Goal: Navigation & Orientation: Find specific page/section

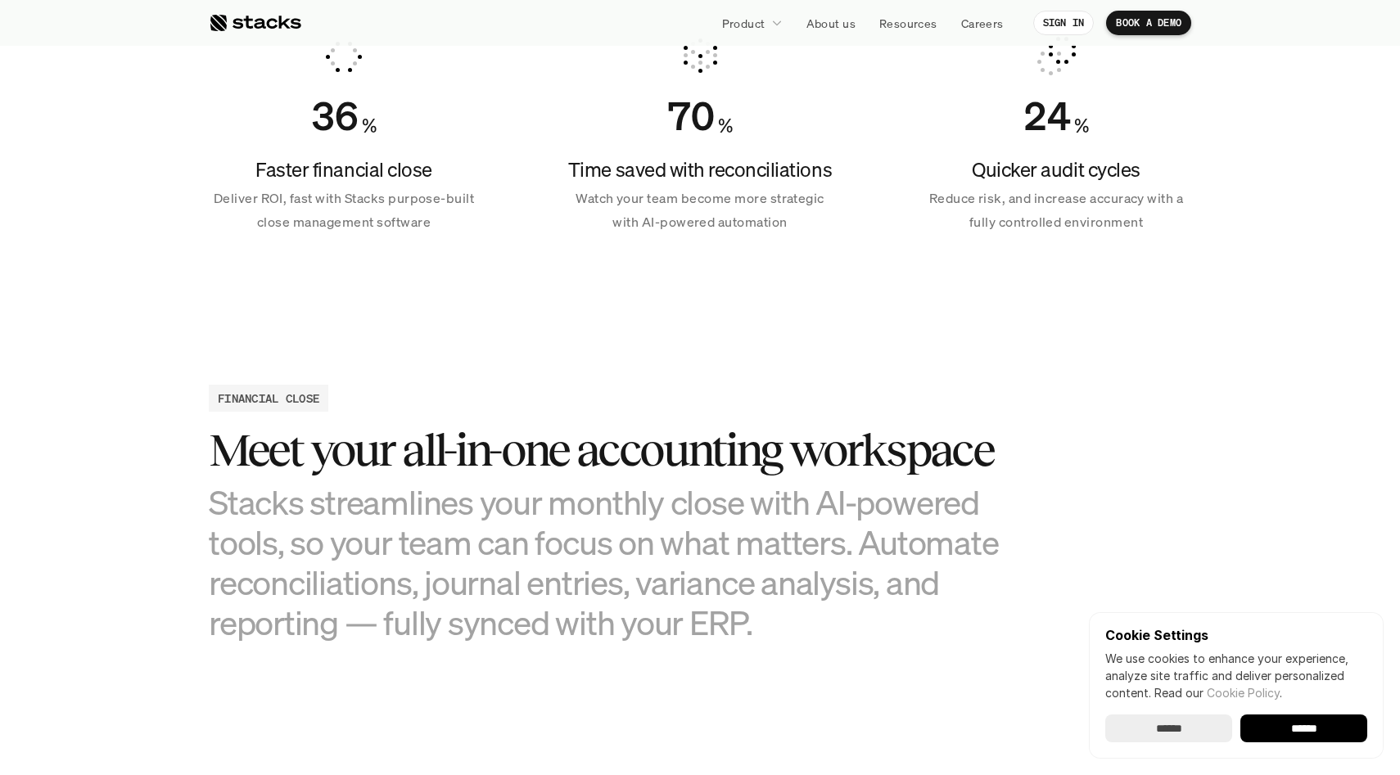
scroll to position [1269, 0]
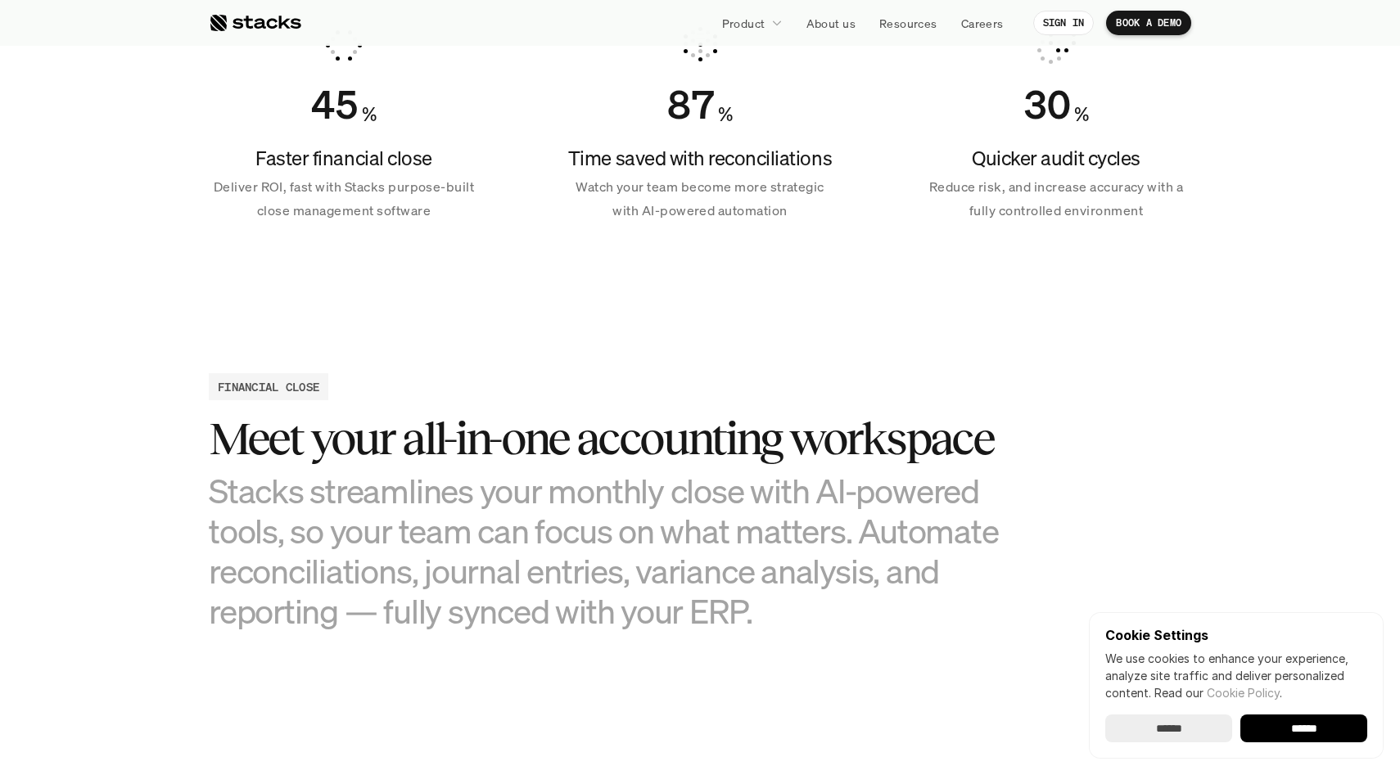
click at [1309, 734] on input "******" at bounding box center [1303, 729] width 127 height 28
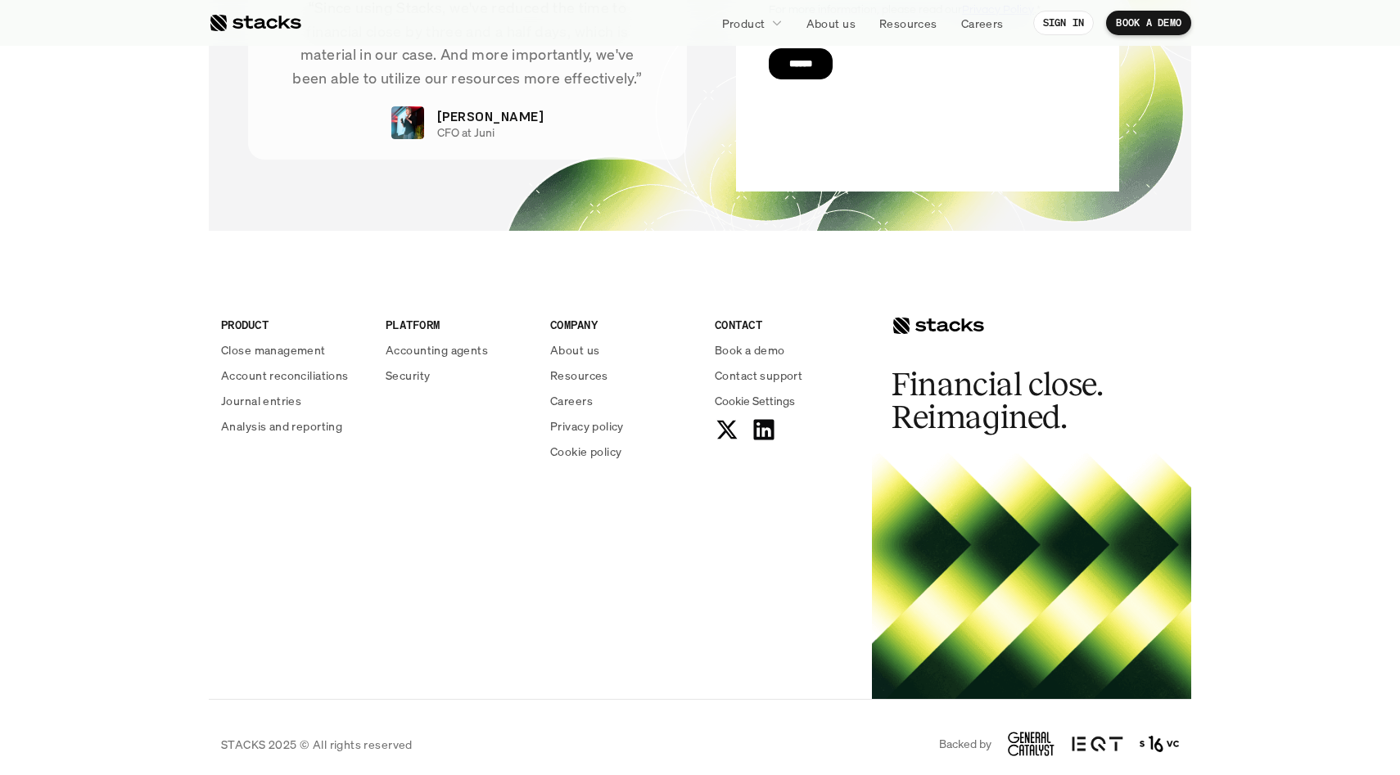
scroll to position [5844, 0]
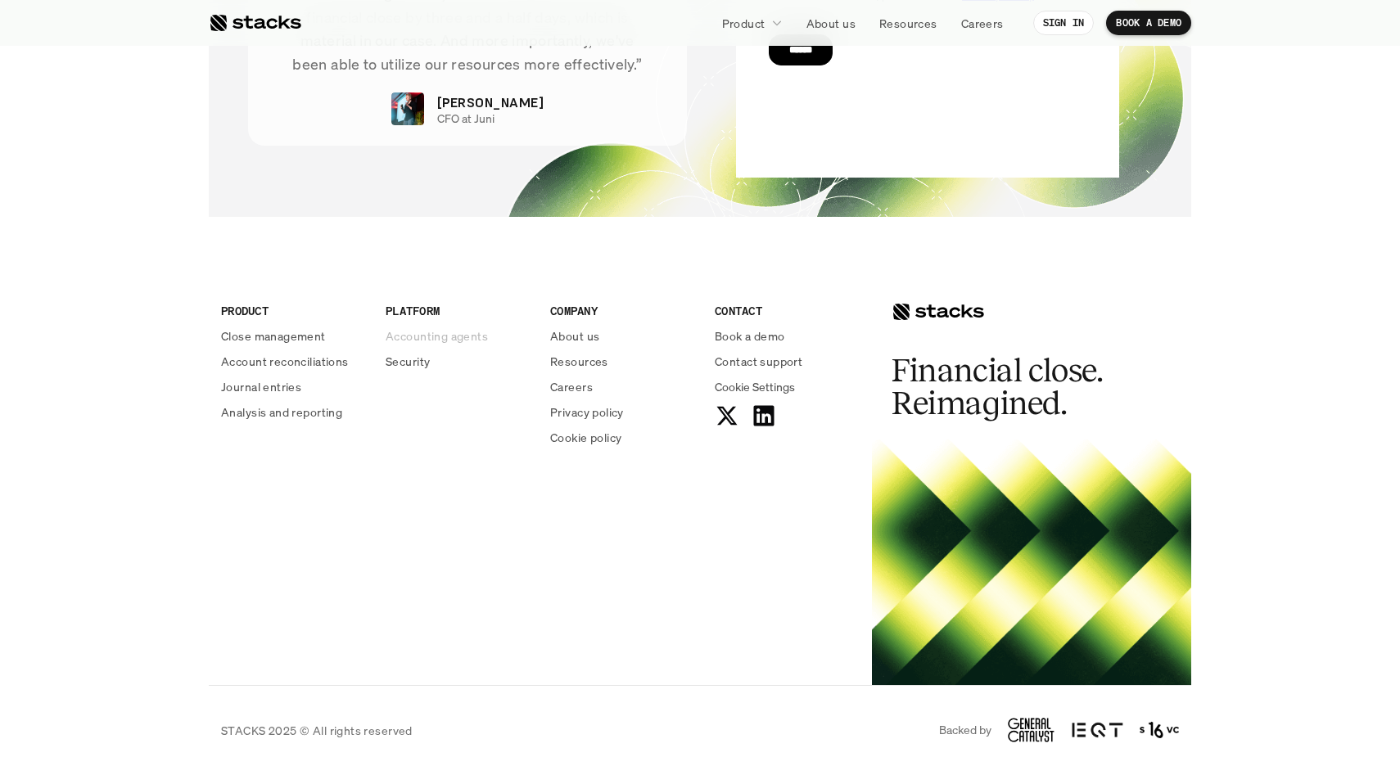
click at [422, 334] on p "Accounting agents" at bounding box center [437, 335] width 102 height 17
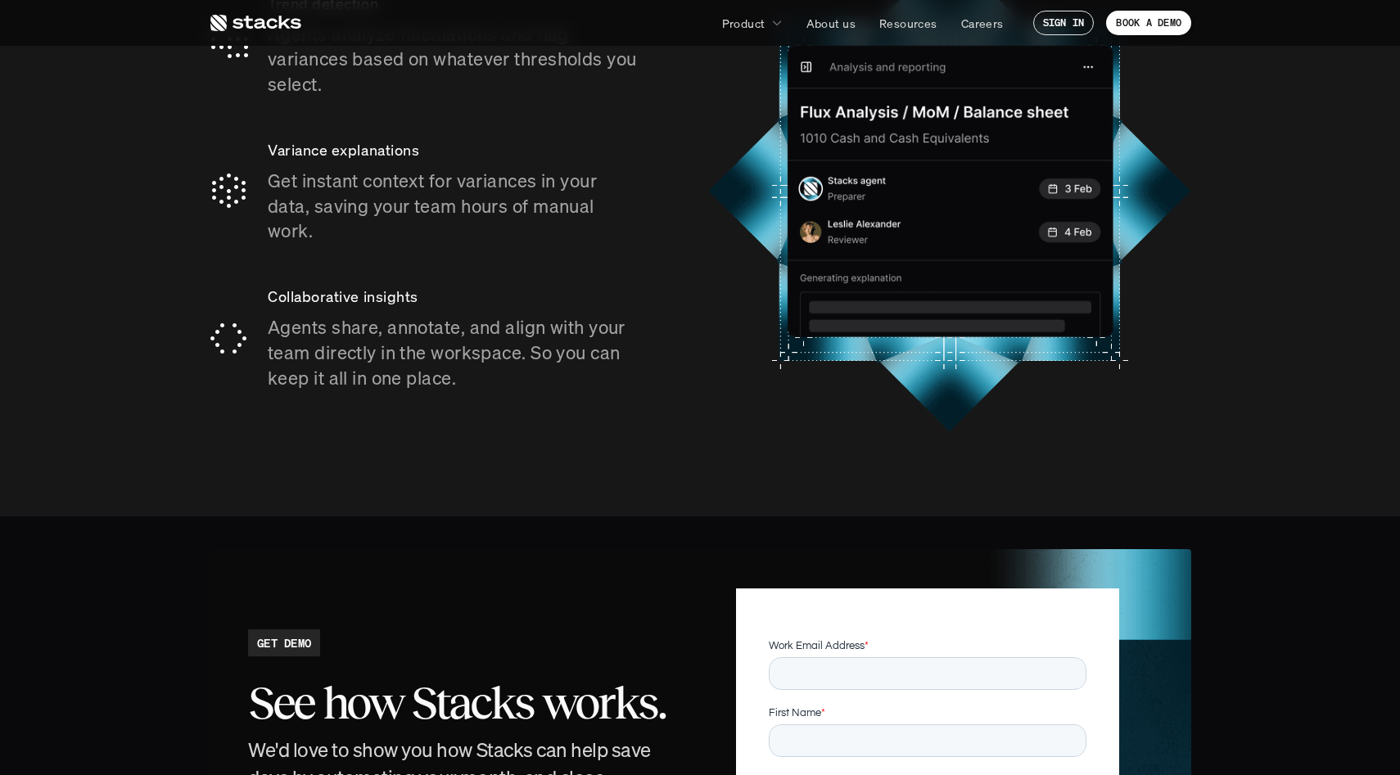
scroll to position [2995, 0]
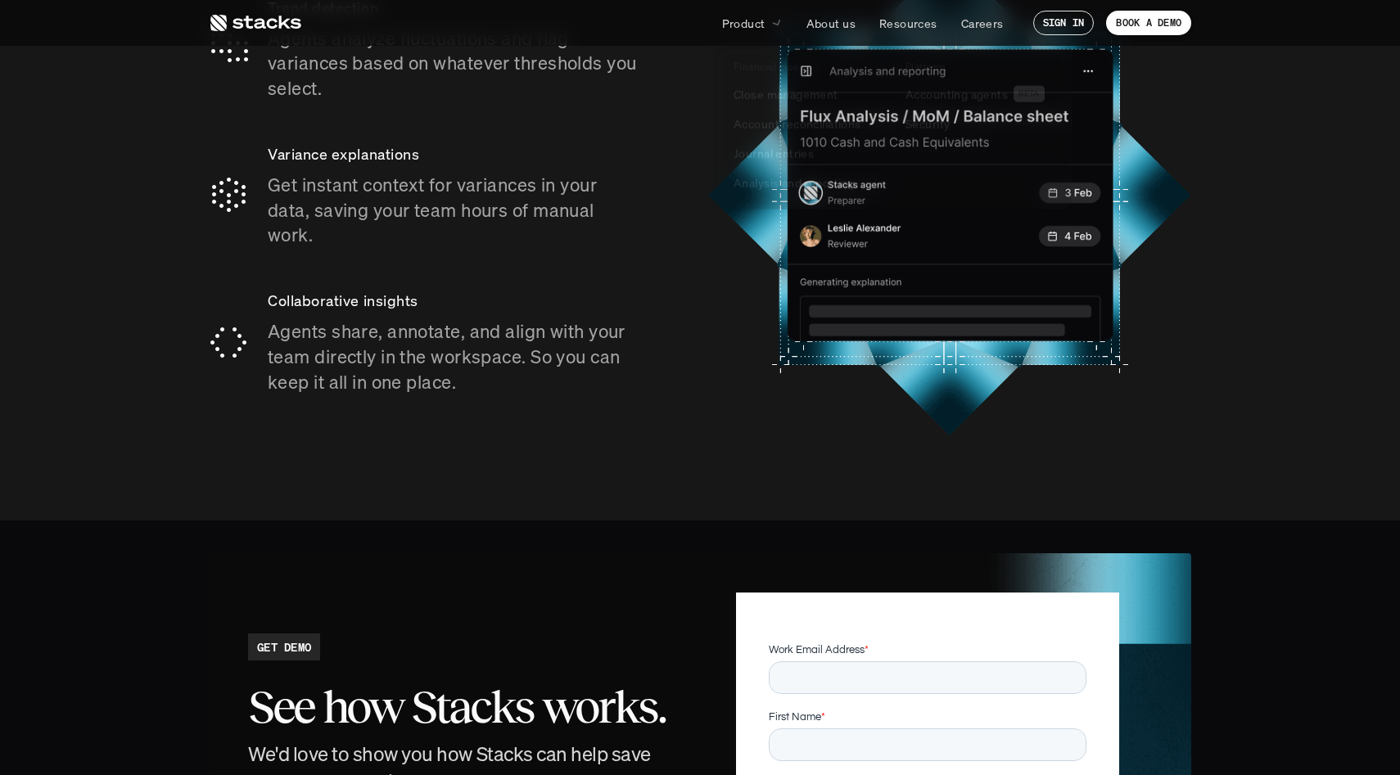
click at [759, 24] on p "Product" at bounding box center [743, 23] width 43 height 17
click at [903, 21] on p "Resources" at bounding box center [908, 23] width 58 height 17
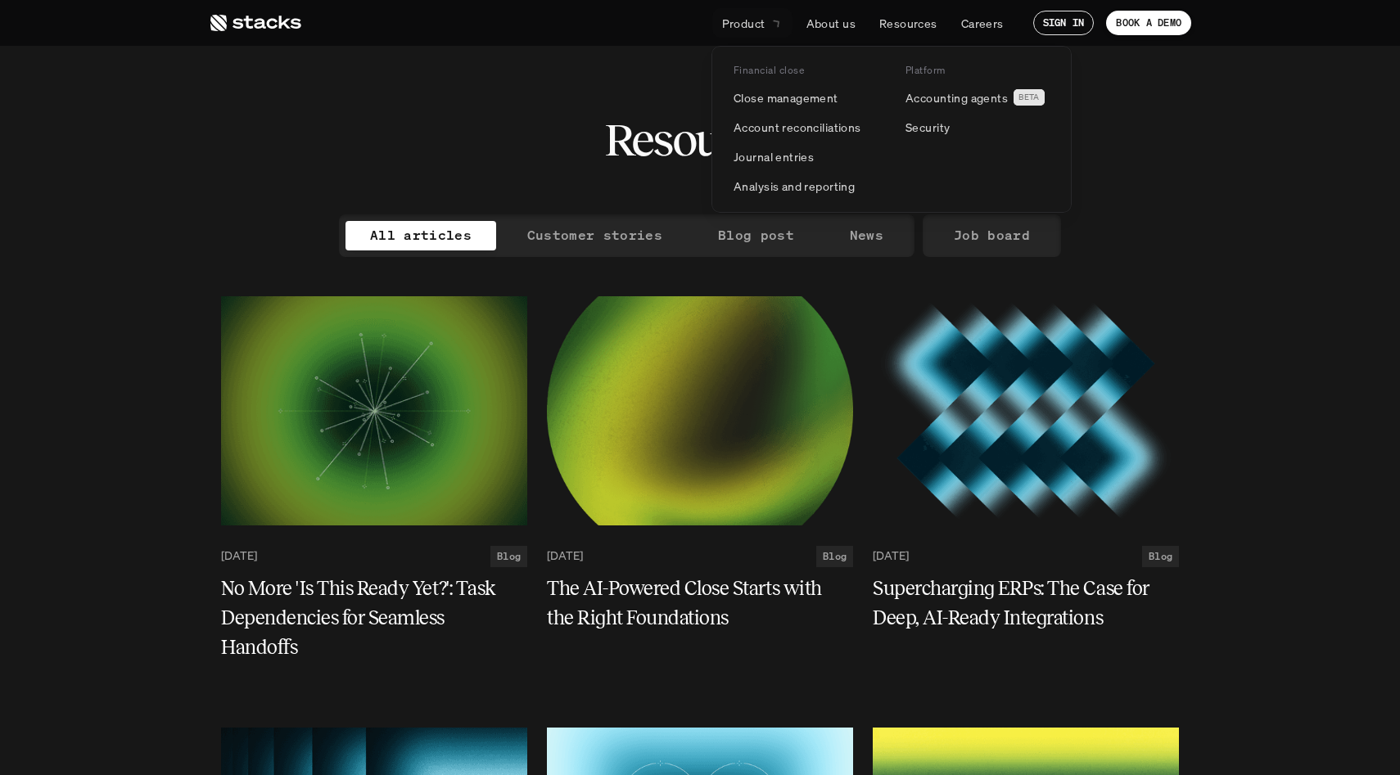
click at [762, 23] on p "Product" at bounding box center [743, 23] width 43 height 17
